Goal: Find specific page/section: Find specific page/section

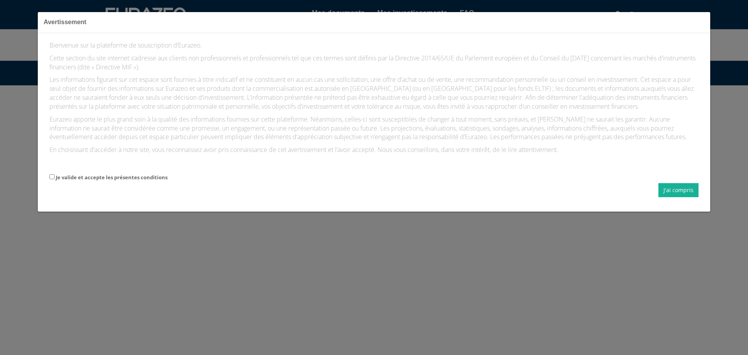
click at [89, 181] on form "Je valide et accepte les présentes conditions J'ai compris" at bounding box center [373, 185] width 649 height 25
click at [70, 176] on label "Je valide et accepte les présentes conditions" at bounding box center [112, 177] width 112 height 7
click at [55, 176] on input "Je valide et accepte les présentes conditions" at bounding box center [51, 176] width 5 height 5
checkbox input "true"
click at [678, 185] on button "J'ai compris" at bounding box center [678, 190] width 40 height 14
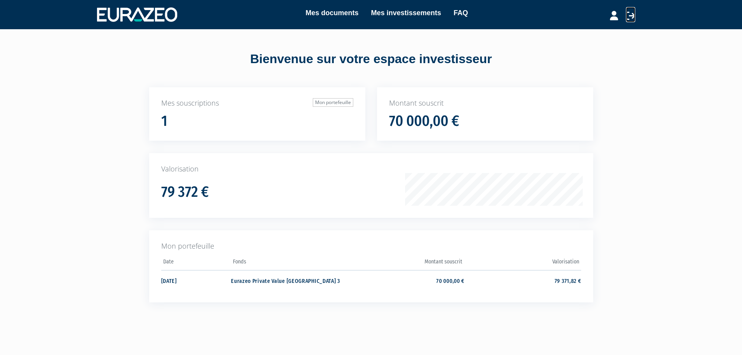
click at [630, 14] on icon at bounding box center [630, 15] width 9 height 9
